Goal: Transaction & Acquisition: Purchase product/service

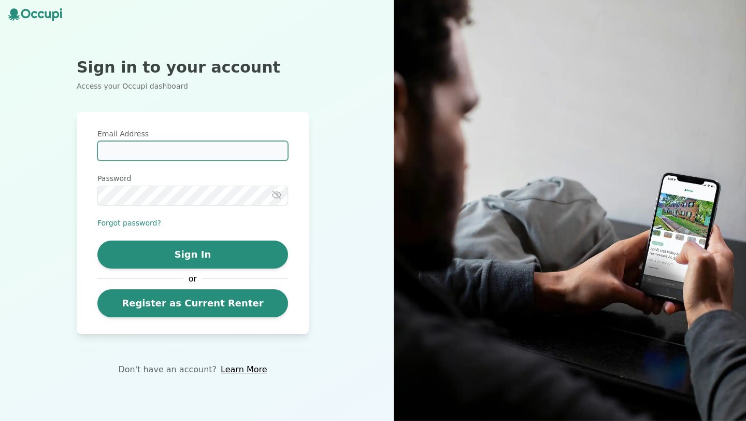
click at [147, 143] on input "Email Address" at bounding box center [192, 151] width 191 height 20
type input "**********"
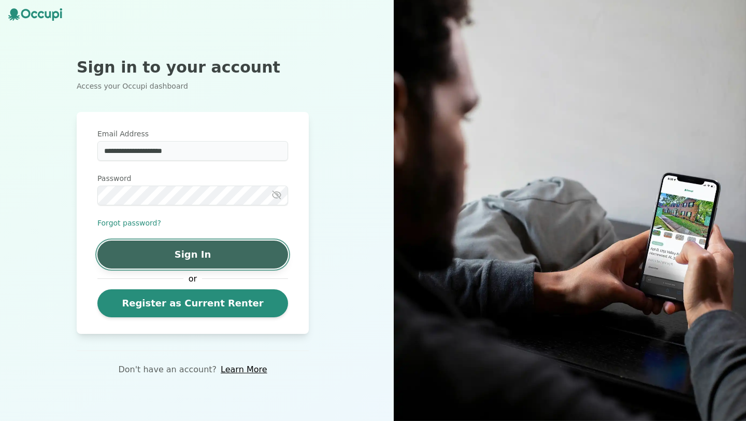
click at [142, 257] on button "Sign In" at bounding box center [192, 254] width 191 height 28
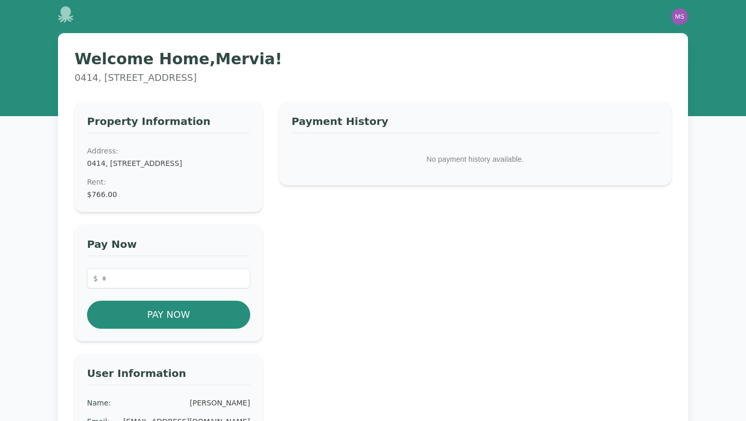
click at [448, 156] on p "No payment history available." at bounding box center [475, 159] width 367 height 27
click at [99, 197] on div "Rent : $766.00" at bounding box center [168, 188] width 163 height 23
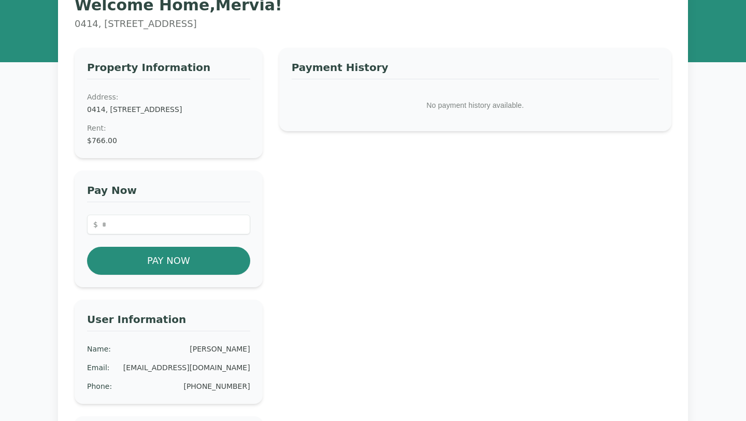
scroll to position [55, 0]
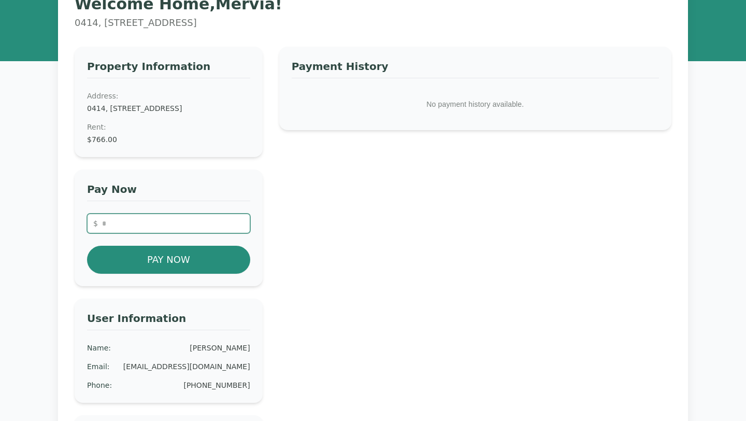
click at [106, 233] on input "number" at bounding box center [168, 223] width 163 height 20
click at [147, 196] on h3 "Pay Now" at bounding box center [168, 191] width 163 height 19
click at [103, 145] on dd "$766.00" at bounding box center [168, 139] width 163 height 10
